Goal: Check status: Check status

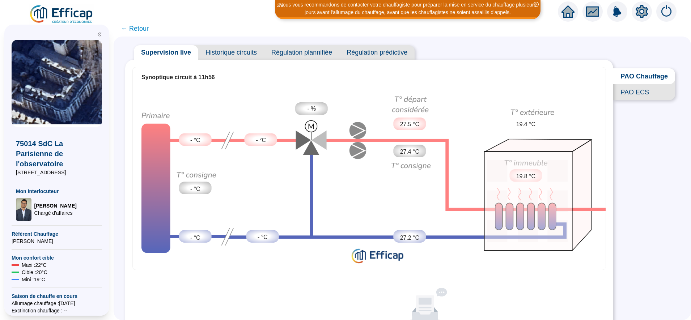
scroll to position [12, 0]
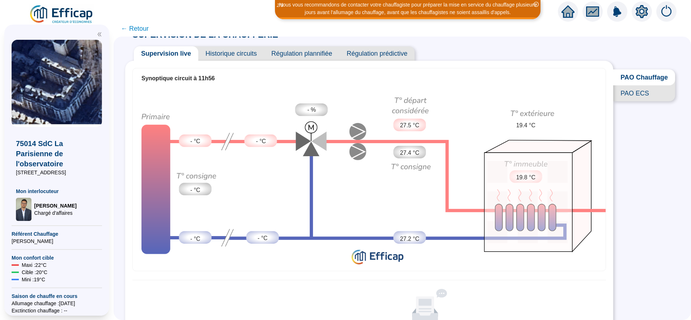
click at [642, 81] on span "PAO Chauffage" at bounding box center [644, 77] width 62 height 16
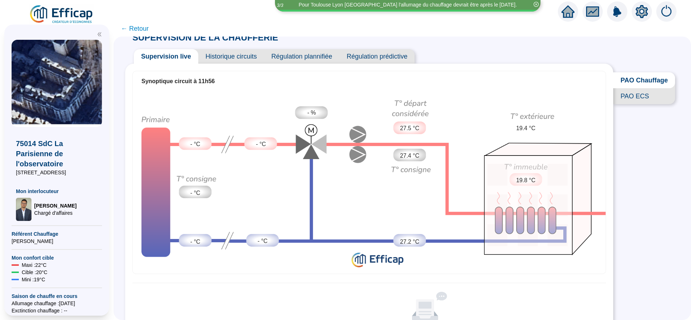
scroll to position [0, 0]
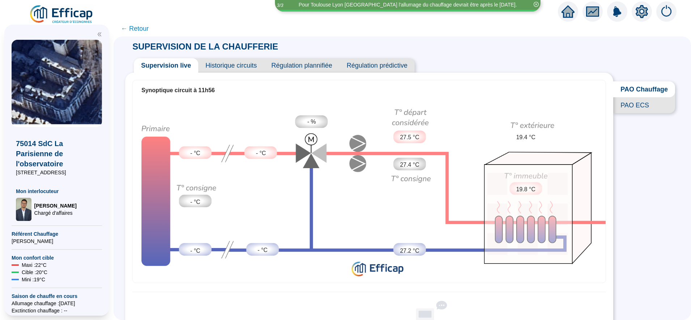
click at [638, 110] on span "PAO ECS" at bounding box center [644, 105] width 62 height 16
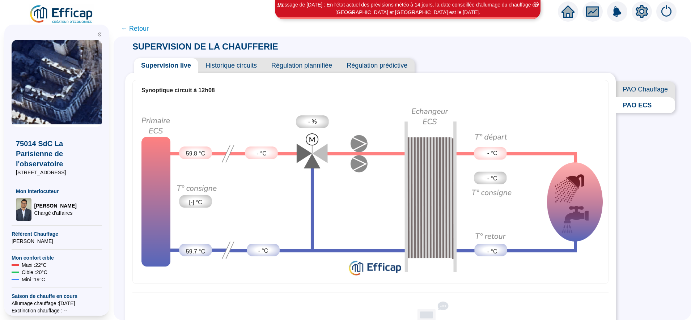
click at [634, 85] on span "PAO Chauffage" at bounding box center [645, 89] width 59 height 16
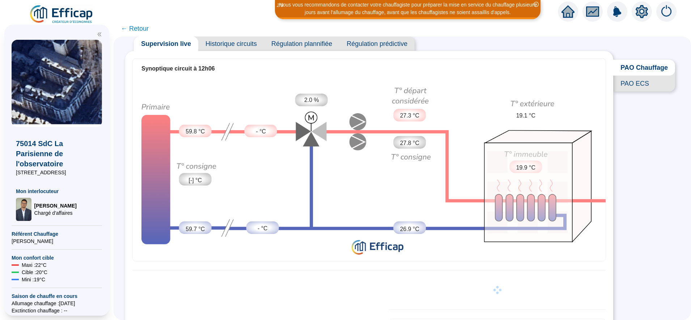
scroll to position [14, 0]
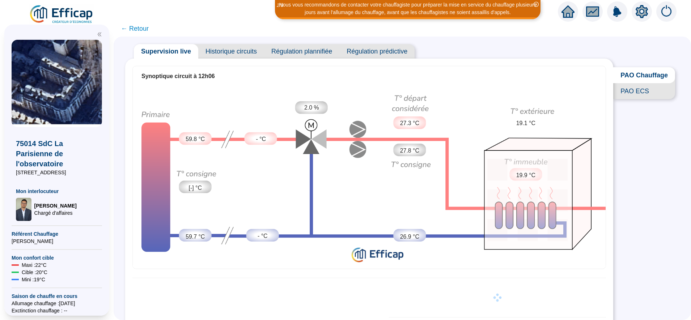
click at [630, 75] on span "PAO Chauffage" at bounding box center [644, 75] width 62 height 16
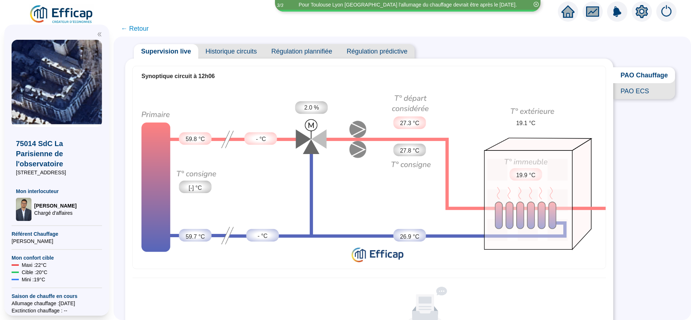
click at [145, 31] on span "← Retour" at bounding box center [135, 29] width 28 height 10
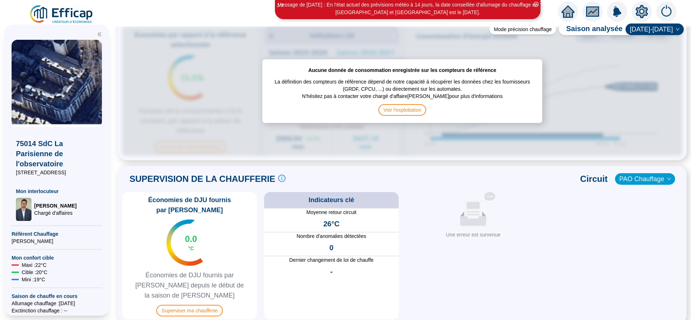
scroll to position [364, 0]
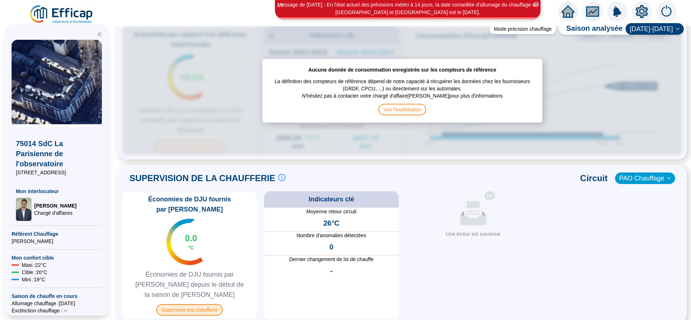
click at [207, 304] on span "Superviser ma chaufferie" at bounding box center [189, 310] width 66 height 12
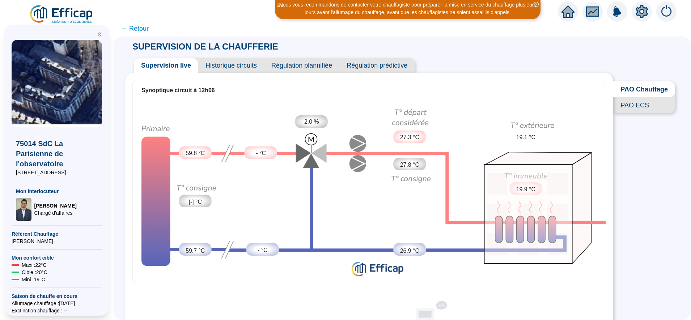
click at [625, 93] on span "PAO Chauffage" at bounding box center [644, 89] width 62 height 16
drag, startPoint x: 630, startPoint y: 110, endPoint x: 638, endPoint y: 88, distance: 23.7
click at [638, 88] on div "PAO Chauffage PAO ECS" at bounding box center [644, 97] width 62 height 32
click at [638, 88] on span "PAO Chauffage" at bounding box center [644, 89] width 62 height 16
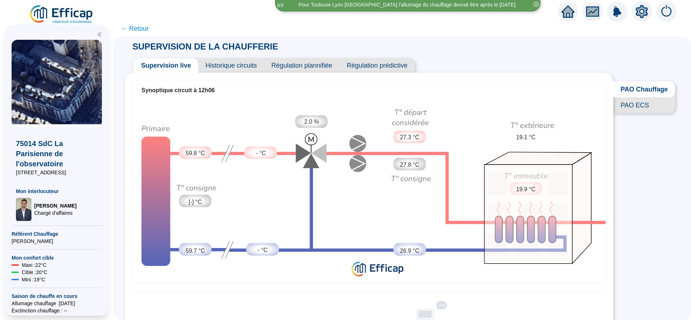
click at [632, 110] on span "PAO ECS" at bounding box center [644, 105] width 62 height 16
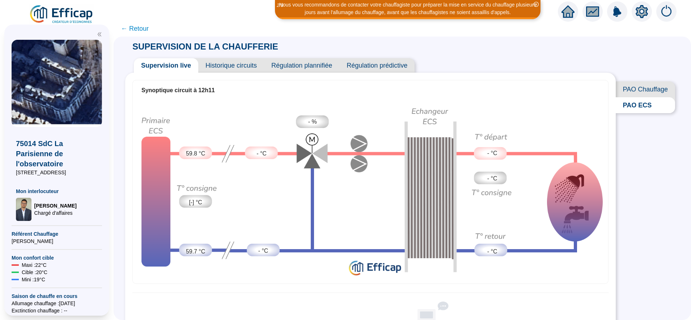
click at [643, 87] on span "PAO Chauffage" at bounding box center [645, 89] width 59 height 16
